Goal: Task Accomplishment & Management: Use online tool/utility

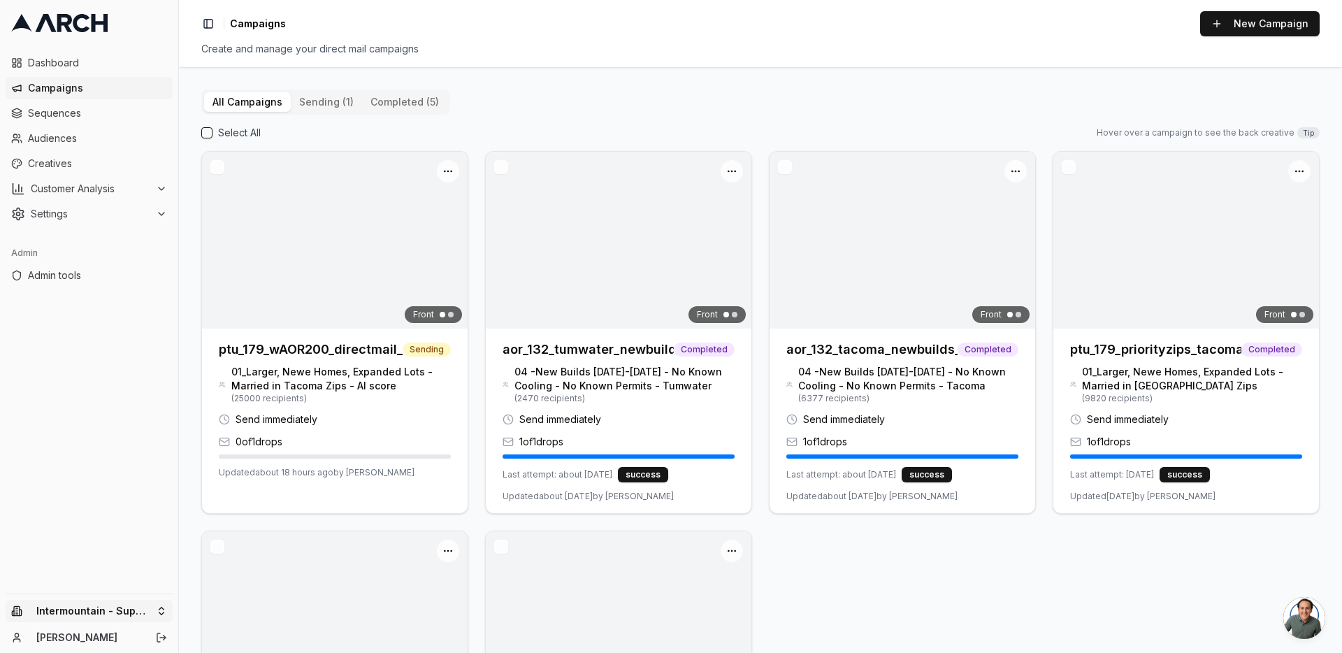
click at [162, 612] on html "Dashboard Campaigns Sequences Audiences Creatives Customer Analysis Settings Ad…" at bounding box center [671, 326] width 1342 height 653
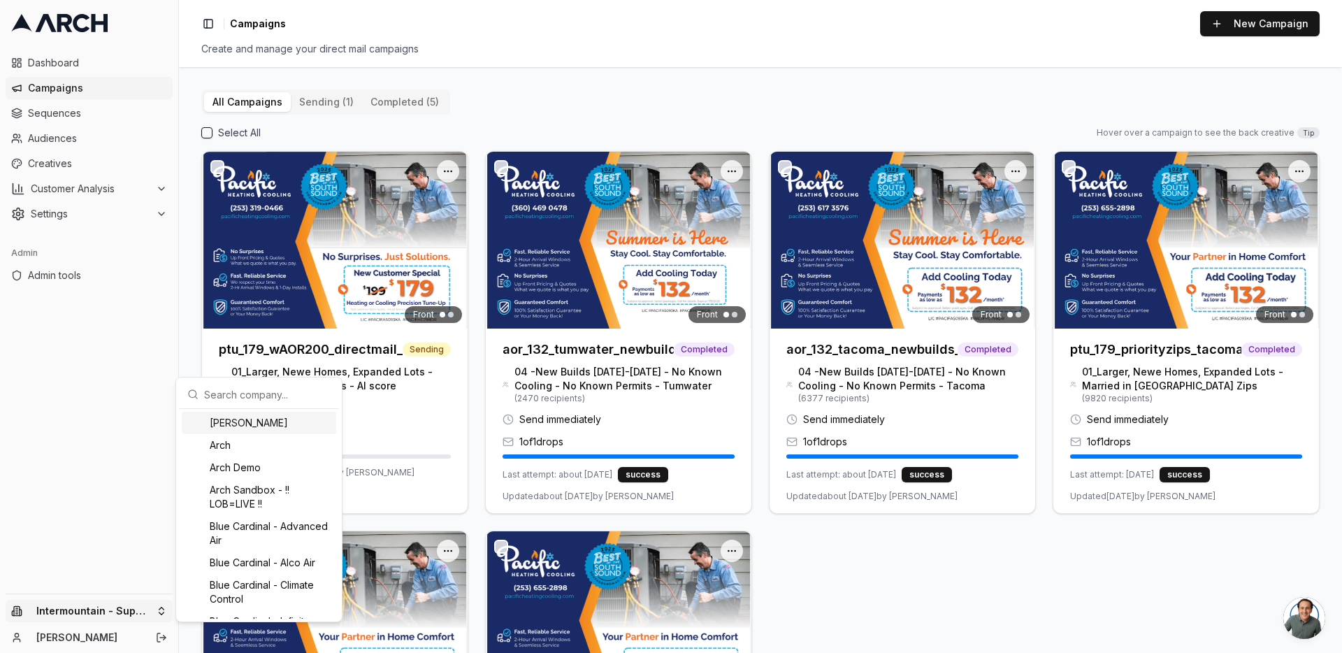
click at [210, 392] on input "text" at bounding box center [267, 394] width 127 height 28
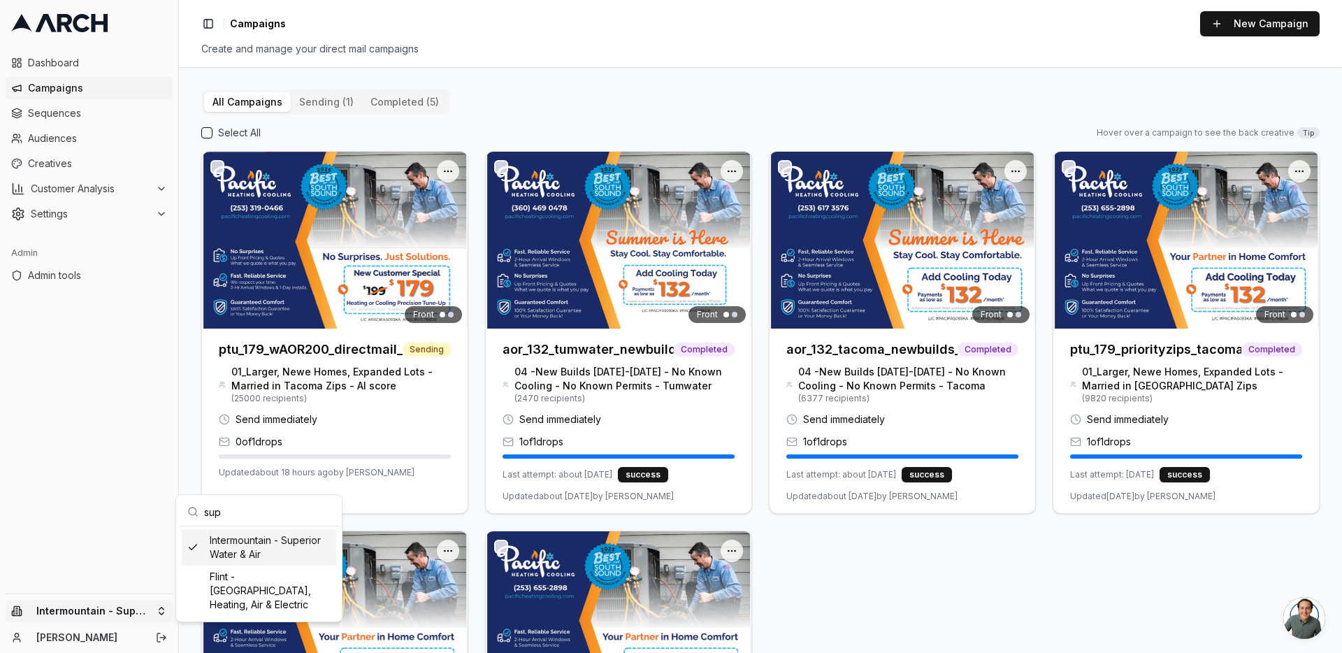
type input "sup"
click at [237, 541] on div "Intermountain - Superior Water & Air" at bounding box center [259, 547] width 154 height 36
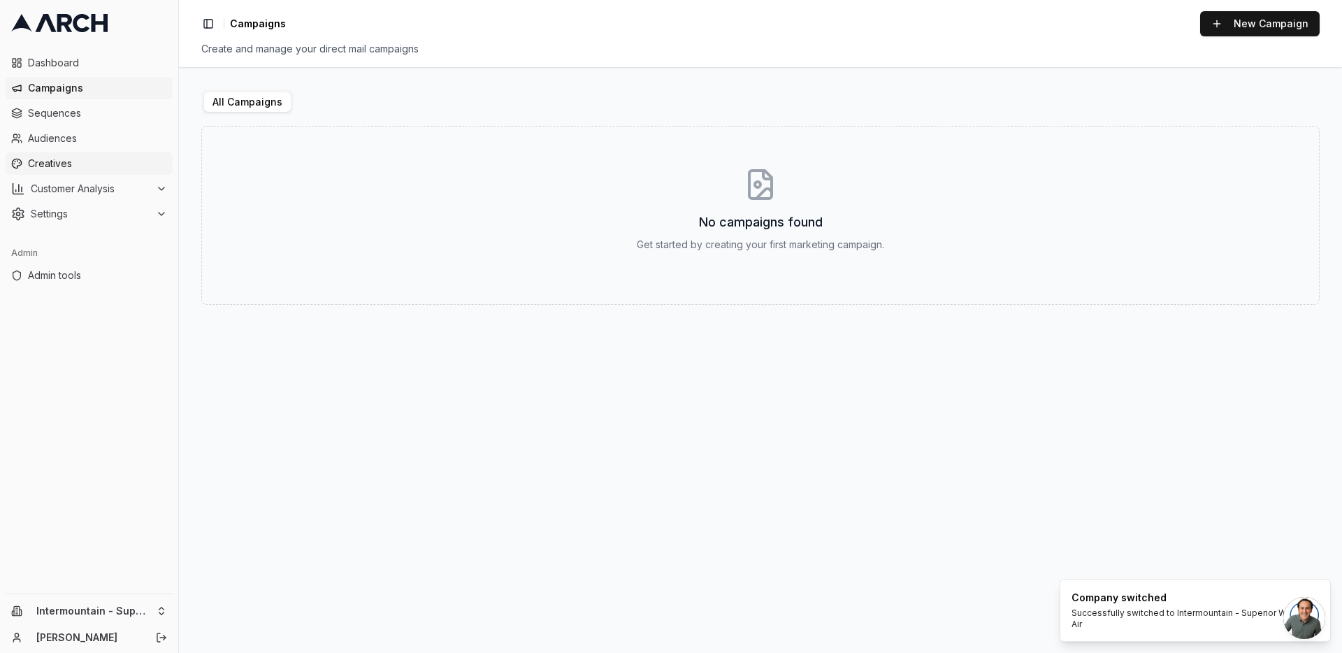
click at [73, 152] on link "Creatives" at bounding box center [89, 163] width 167 height 22
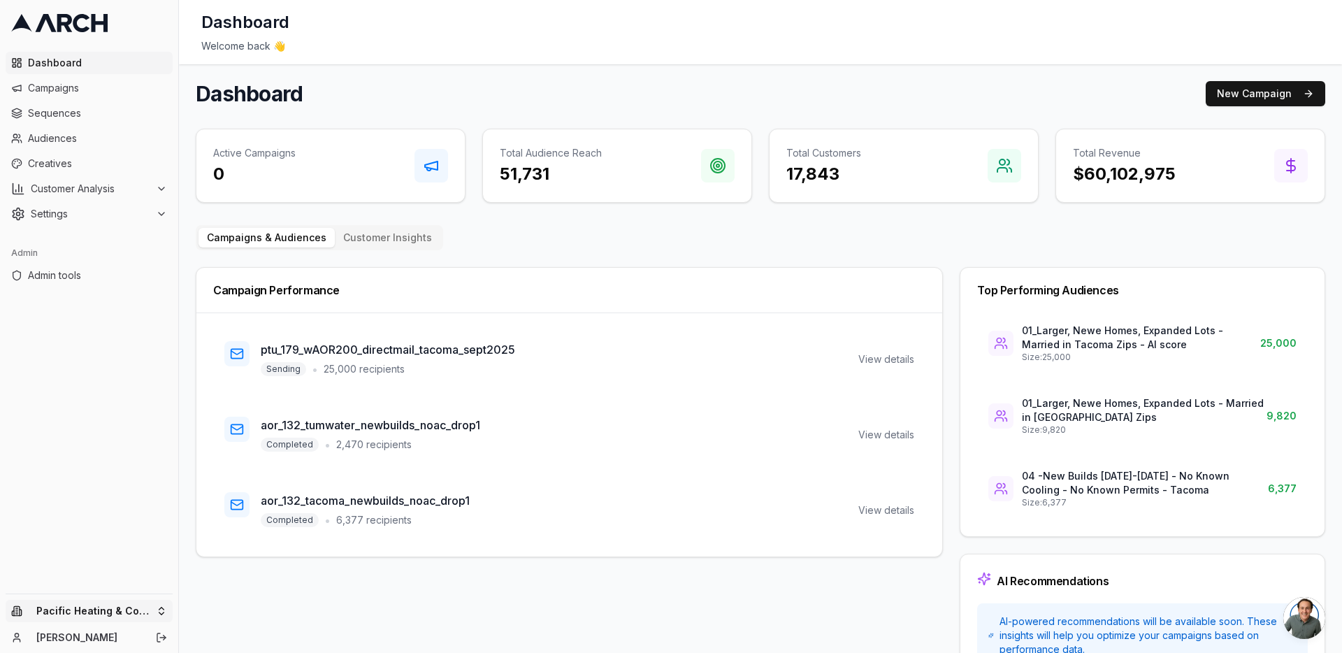
click at [164, 605] on html "Dashboard Campaigns Sequences Audiences Creatives Customer Analysis Settings Ad…" at bounding box center [671, 326] width 1342 height 653
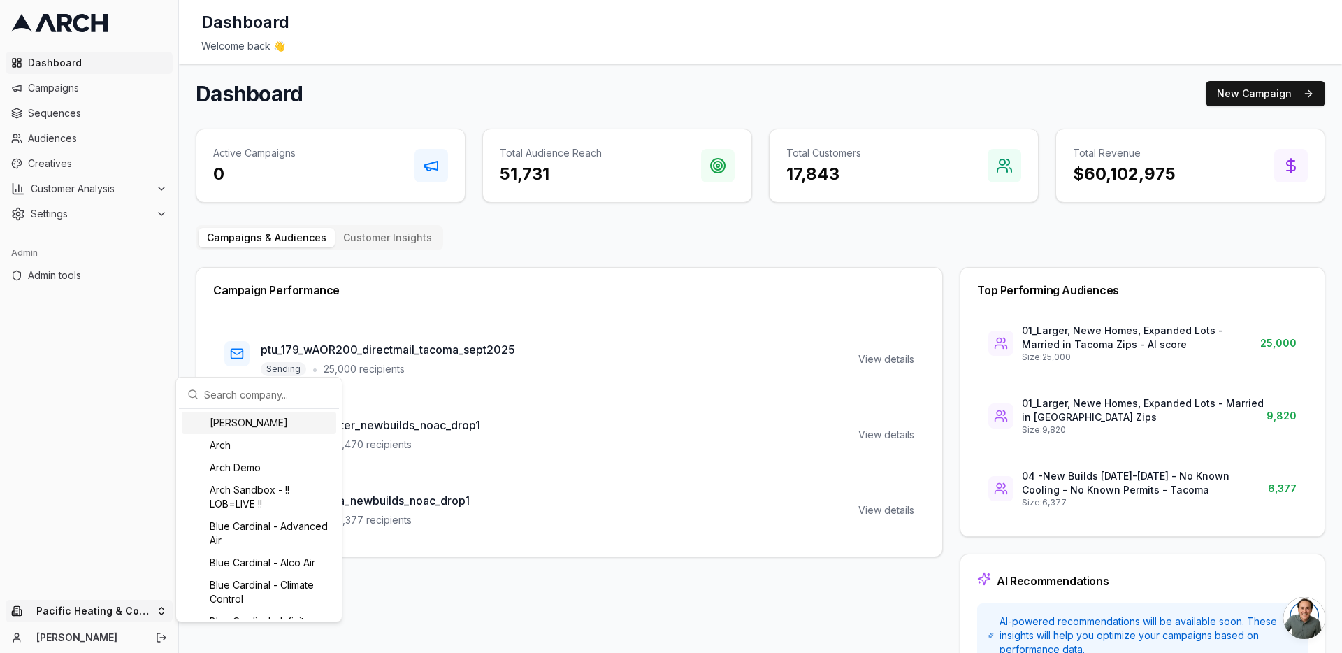
click at [231, 397] on input "text" at bounding box center [267, 394] width 127 height 28
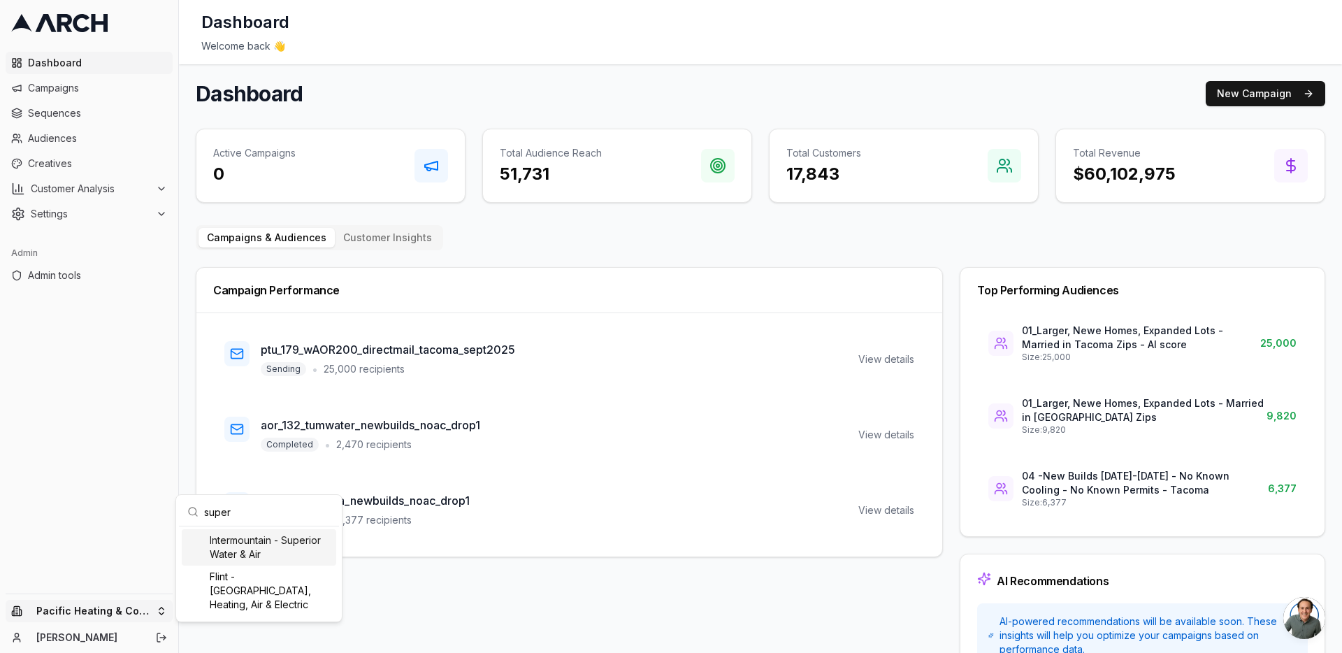
type input "super"
click at [260, 556] on div "Intermountain - Superior Water & Air" at bounding box center [259, 547] width 154 height 36
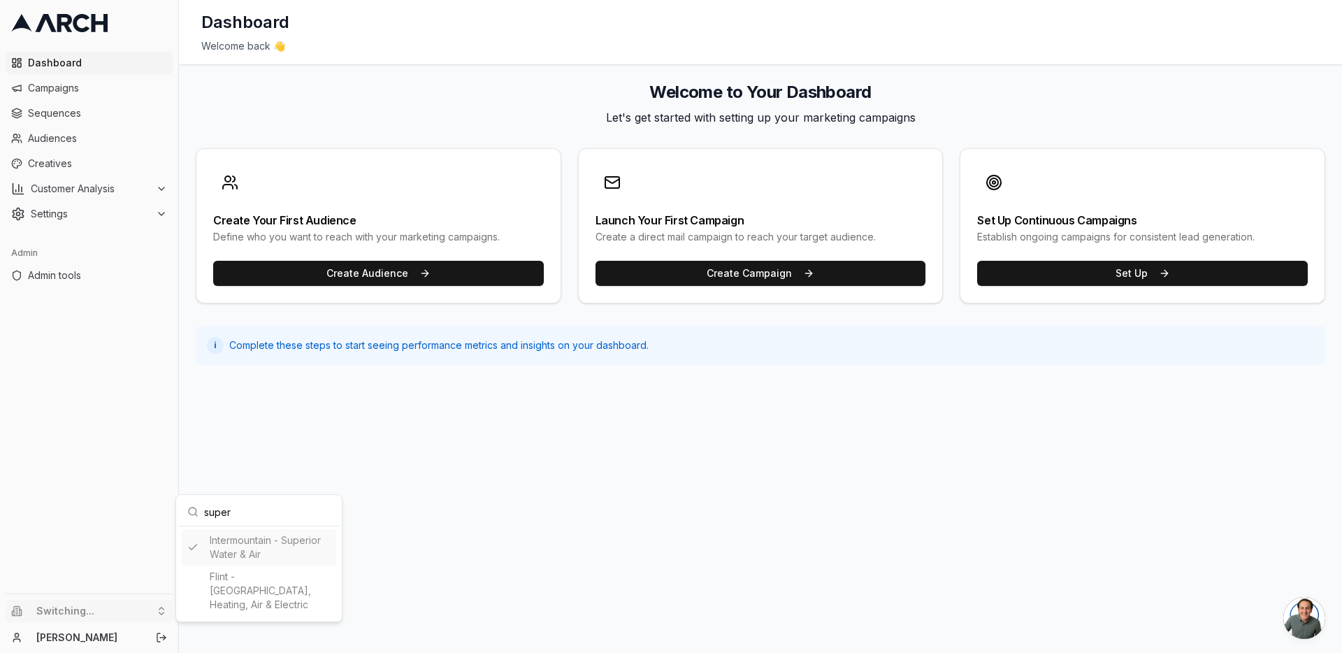
click at [107, 133] on html "Dashboard Campaigns Sequences Audiences Creatives Customer Analysis Settings Ad…" at bounding box center [671, 326] width 1342 height 653
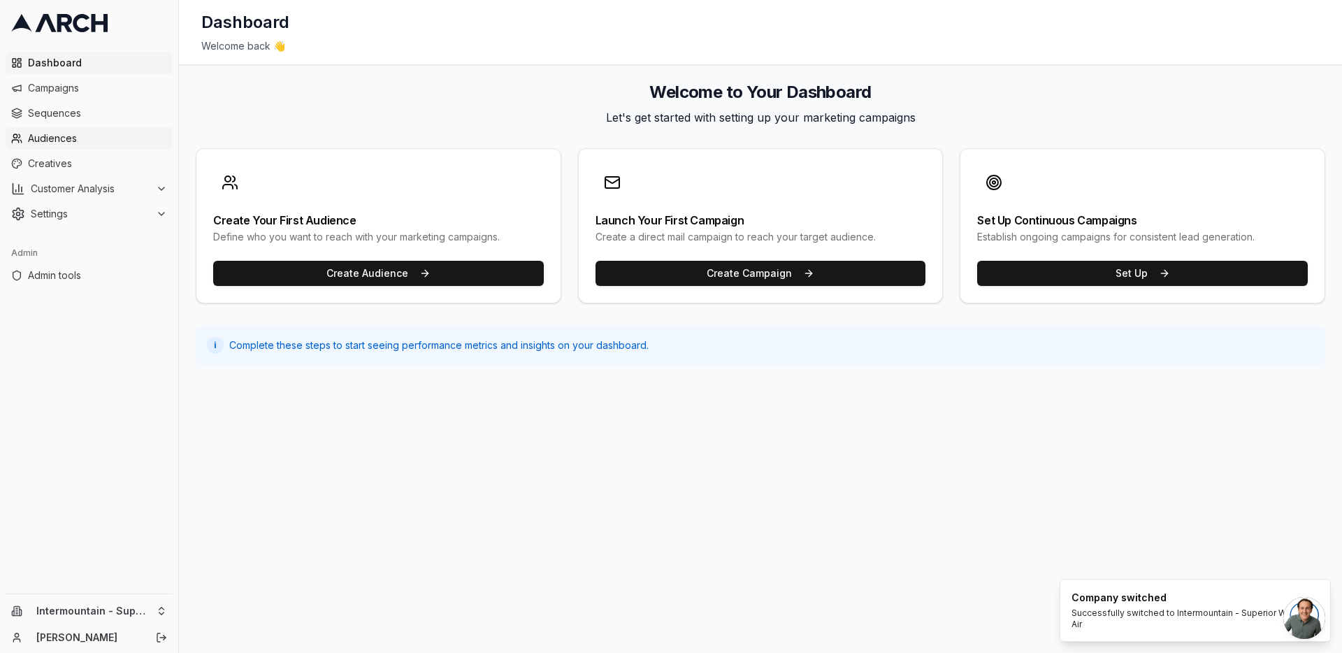
click at [87, 140] on span "Audiences" at bounding box center [97, 138] width 139 height 14
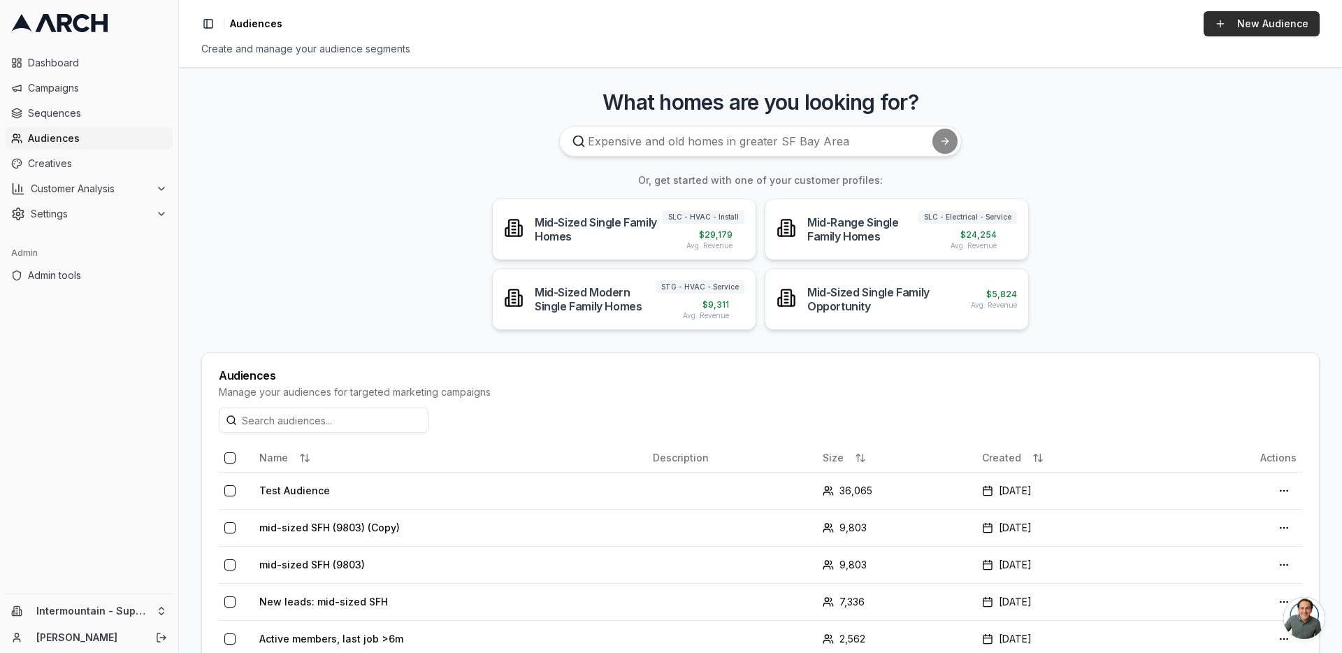
click at [1237, 24] on link "New Audience" at bounding box center [1262, 23] width 116 height 25
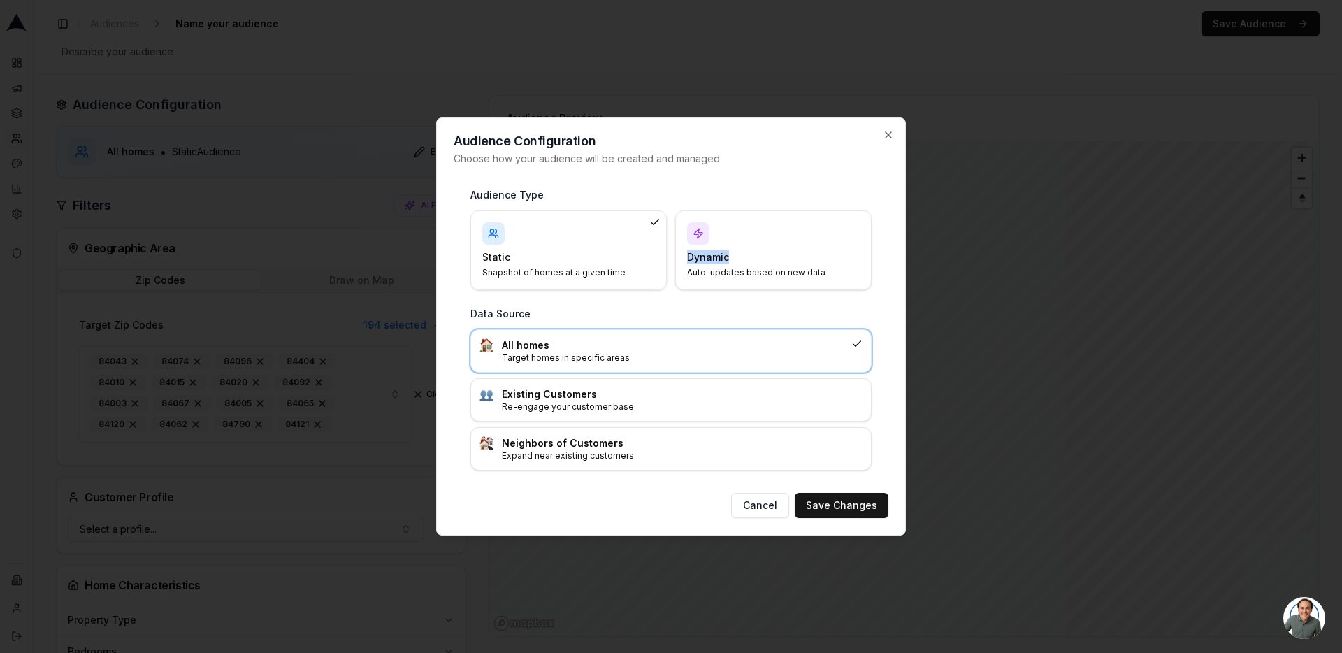
click at [784, 250] on h4 "Dynamic" at bounding box center [765, 257] width 156 height 14
